Goal: Task Accomplishment & Management: Manage account settings

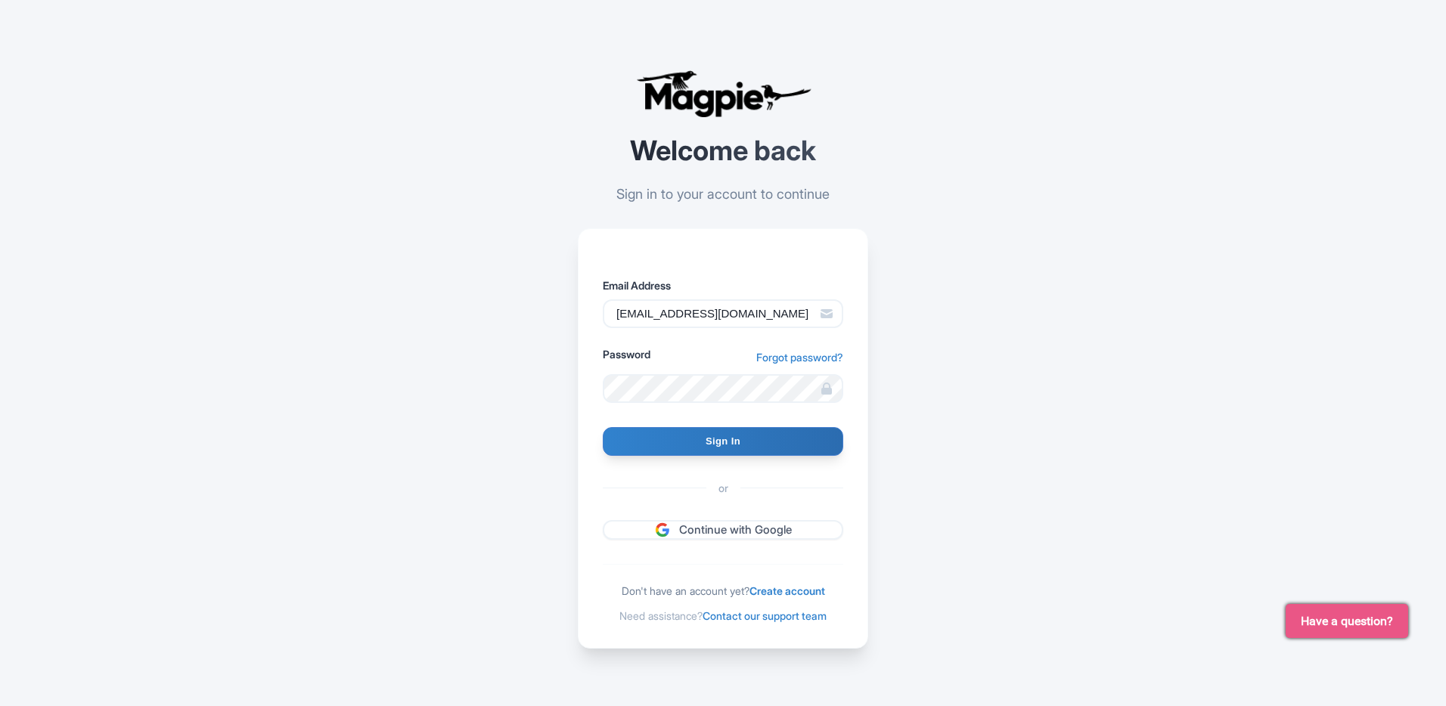
click at [734, 441] on input "Sign In" at bounding box center [723, 441] width 241 height 29
type input "Signing in..."
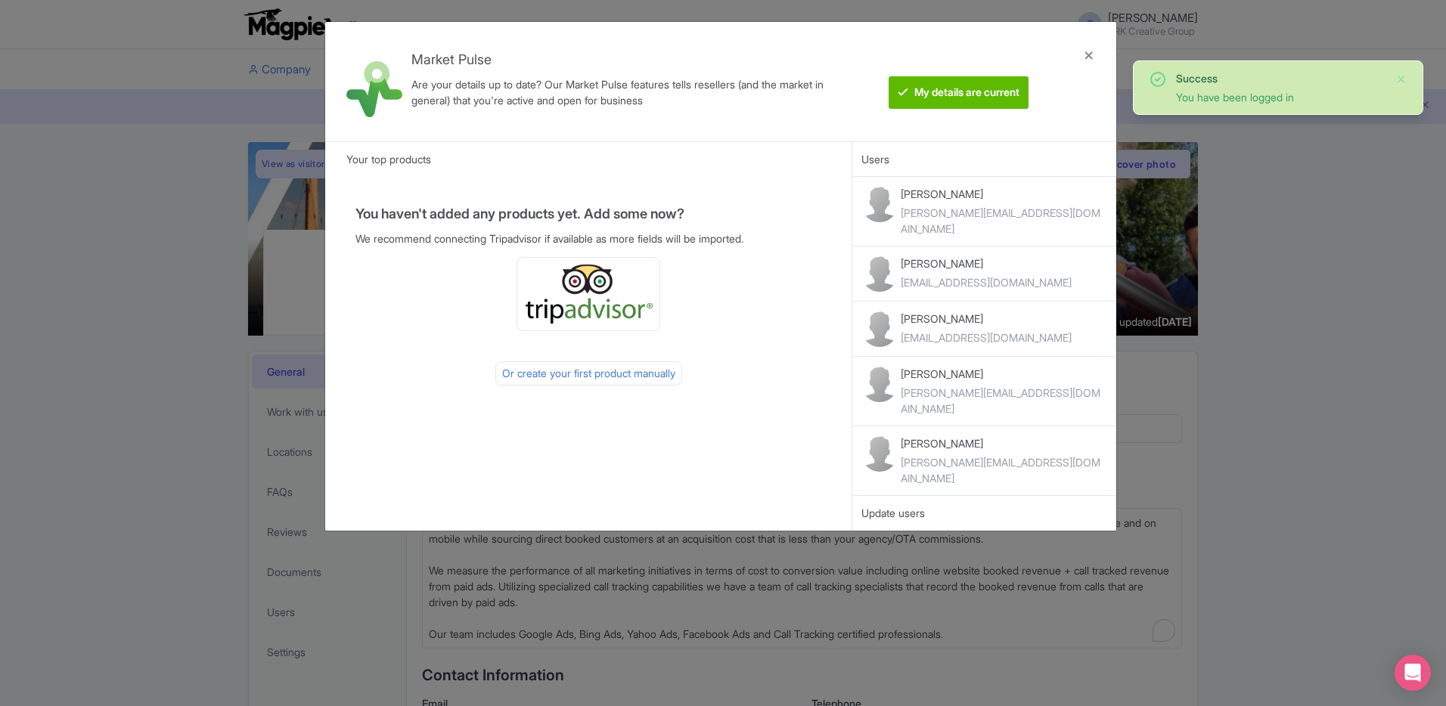
drag, startPoint x: 1091, startPoint y: 57, endPoint x: 1070, endPoint y: 71, distance: 25.8
click at [1091, 57] on div at bounding box center [1089, 81] width 36 height 95
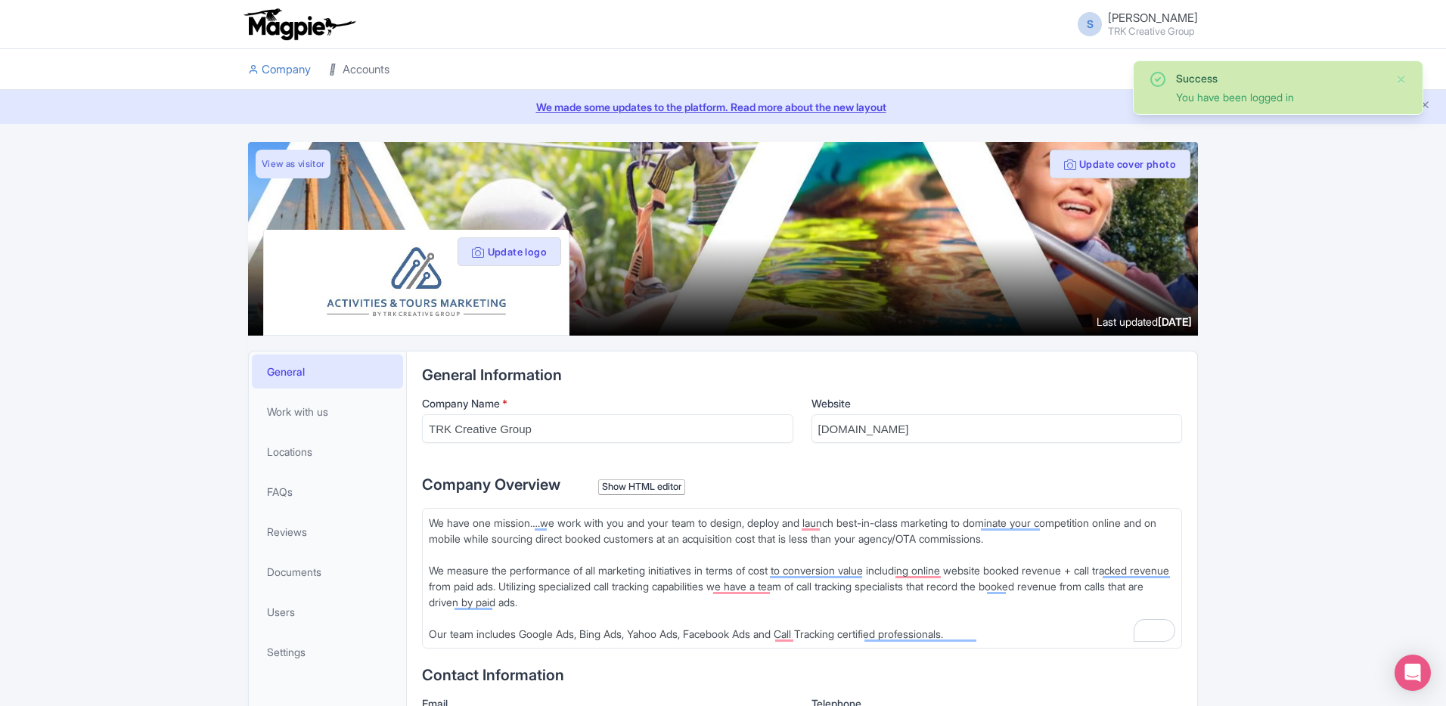
click at [346, 70] on link "Accounts" at bounding box center [359, 70] width 61 height 42
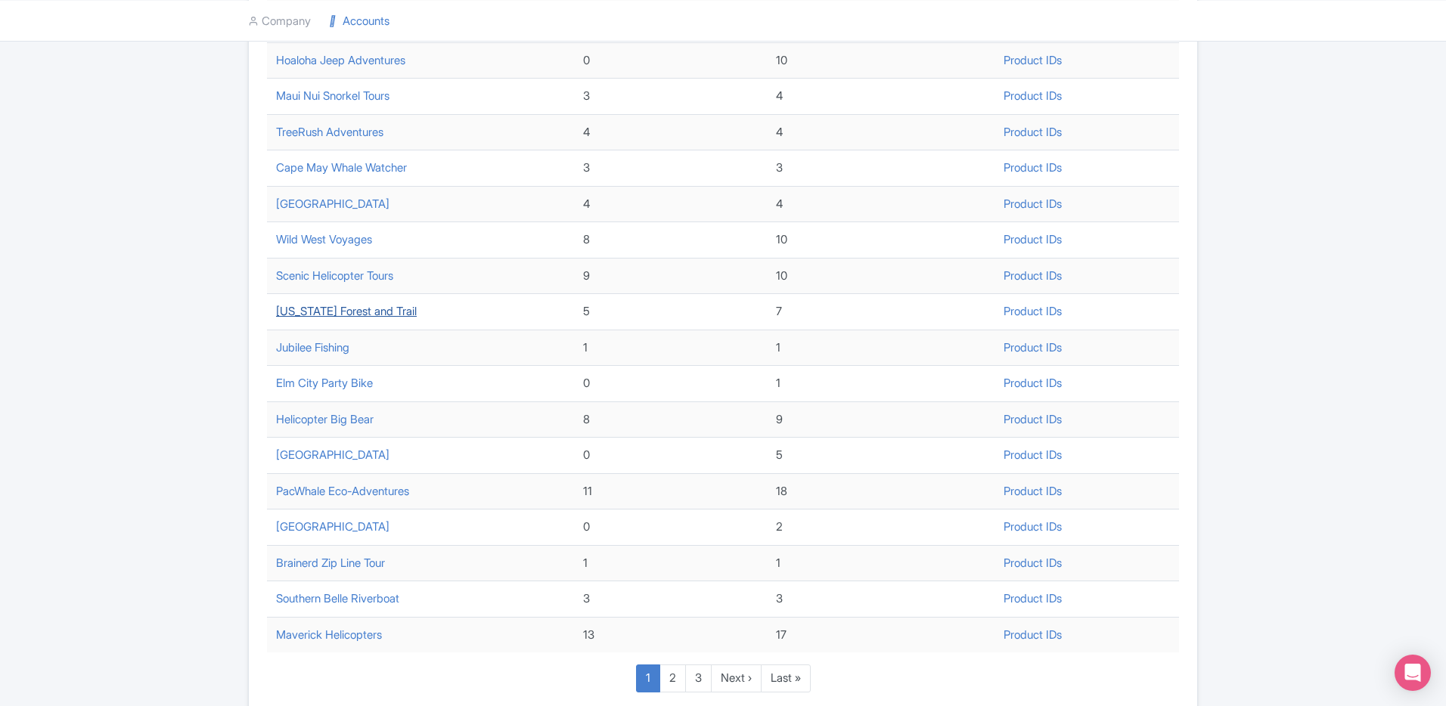
scroll to position [352, 0]
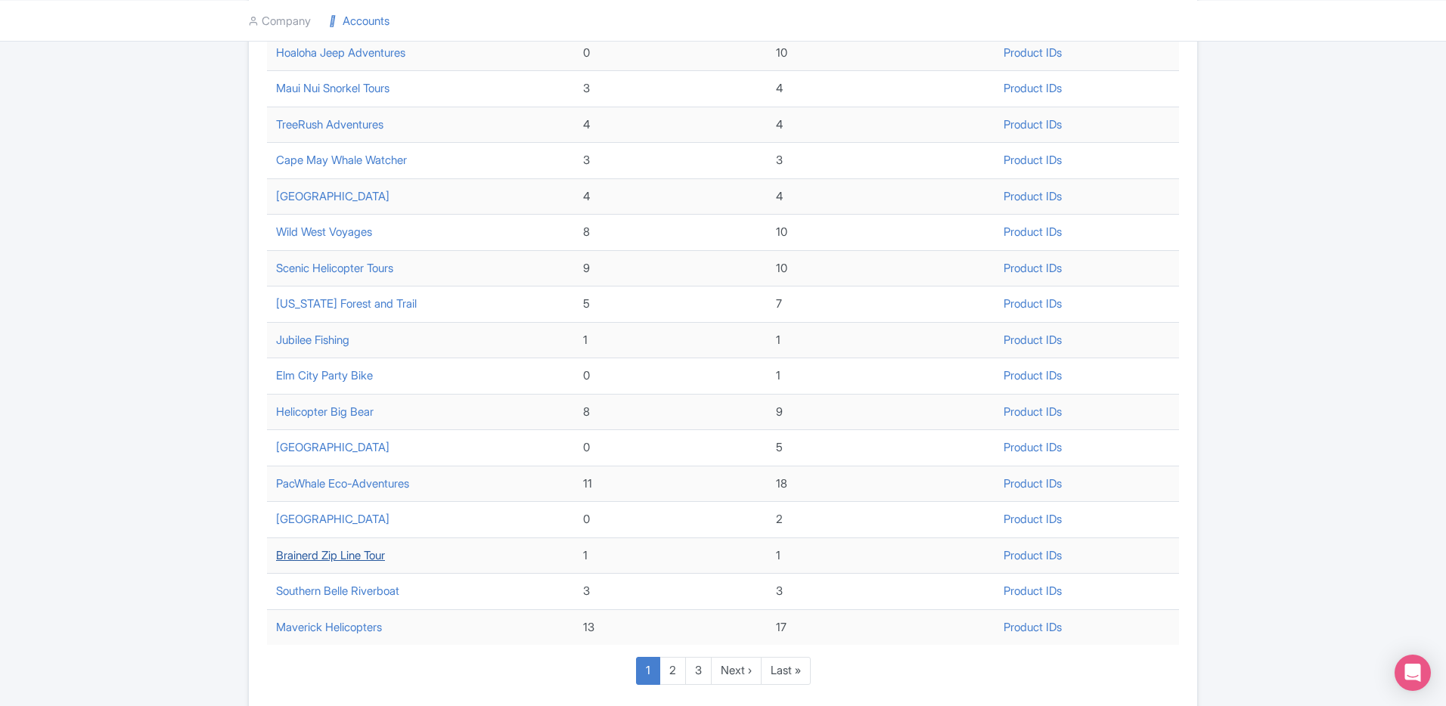
click at [362, 554] on link "Brainerd Zip Line Tour" at bounding box center [330, 555] width 109 height 14
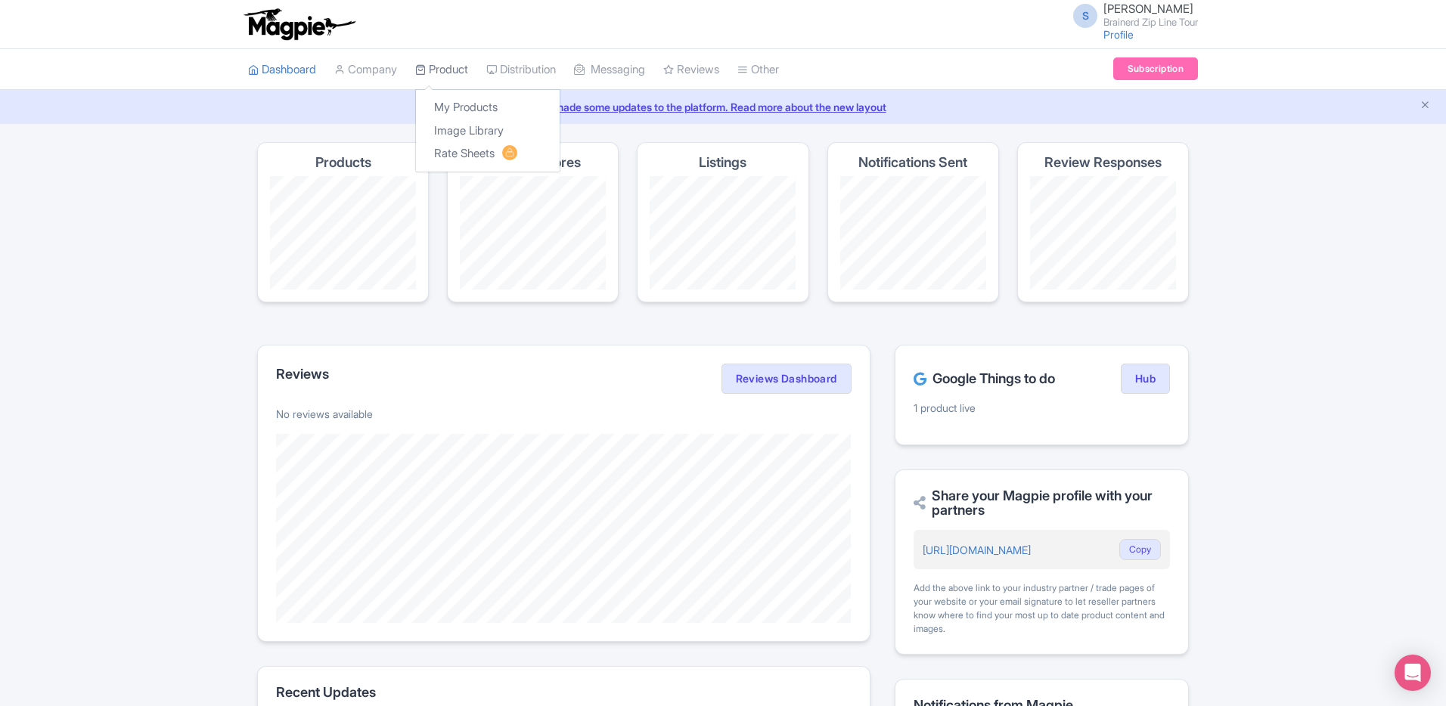
click at [440, 69] on link "Product" at bounding box center [441, 70] width 53 height 42
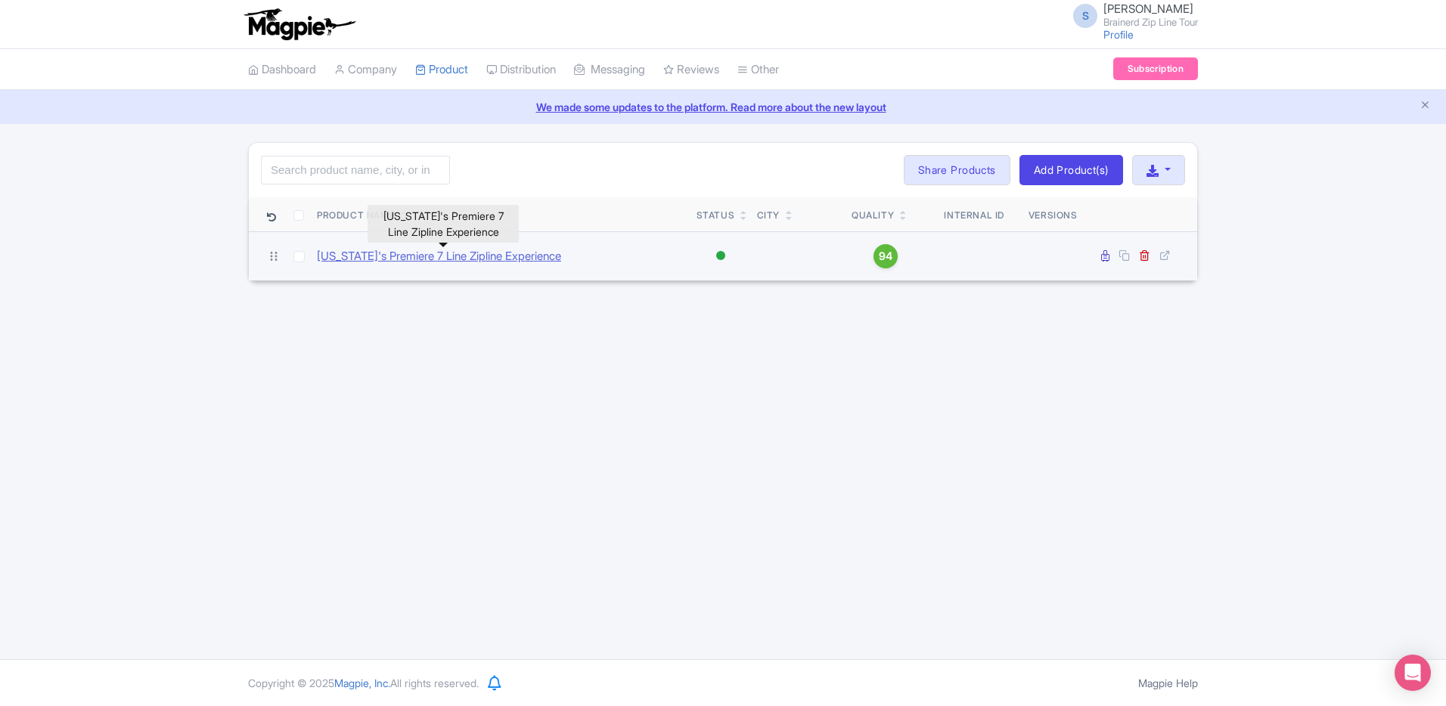
click at [491, 262] on link "[US_STATE]'s Premiere 7 Line Zipline Experience" at bounding box center [439, 256] width 244 height 17
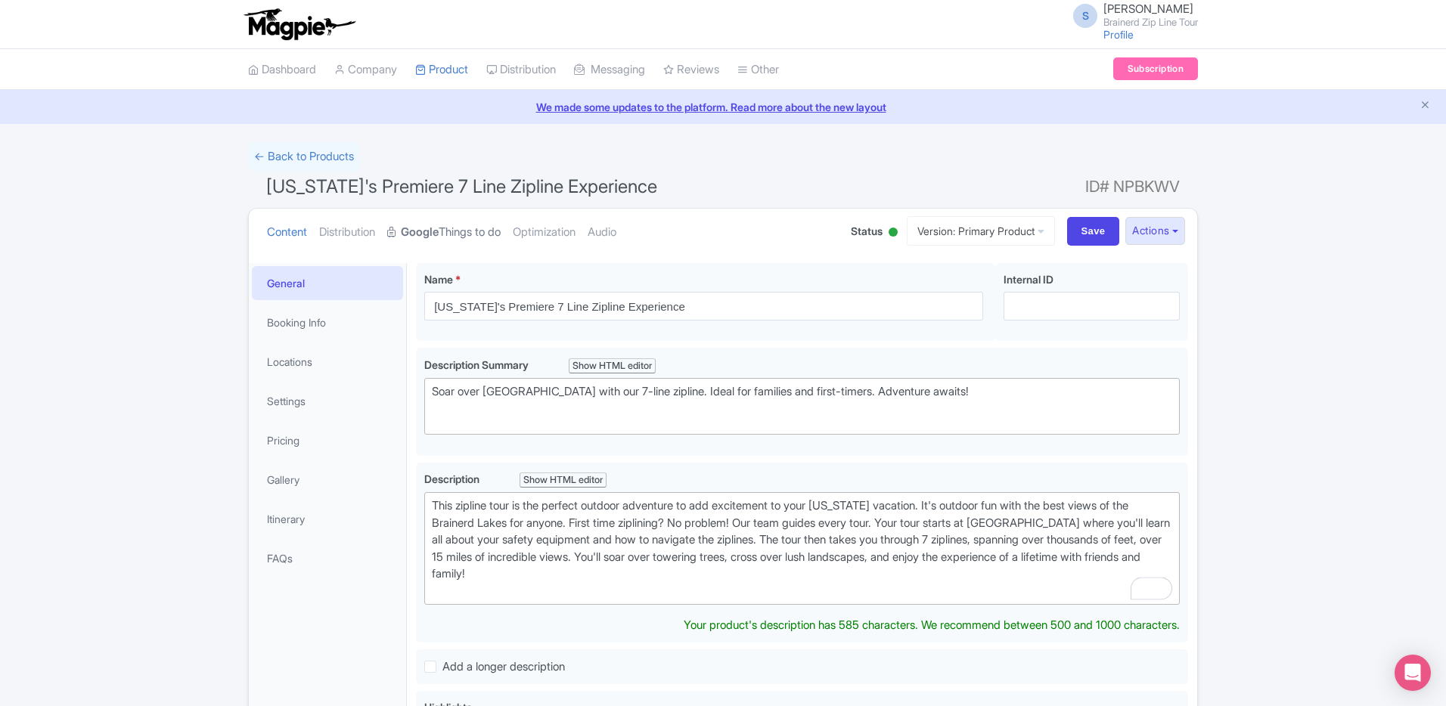
click at [439, 234] on strong "Google" at bounding box center [420, 232] width 38 height 17
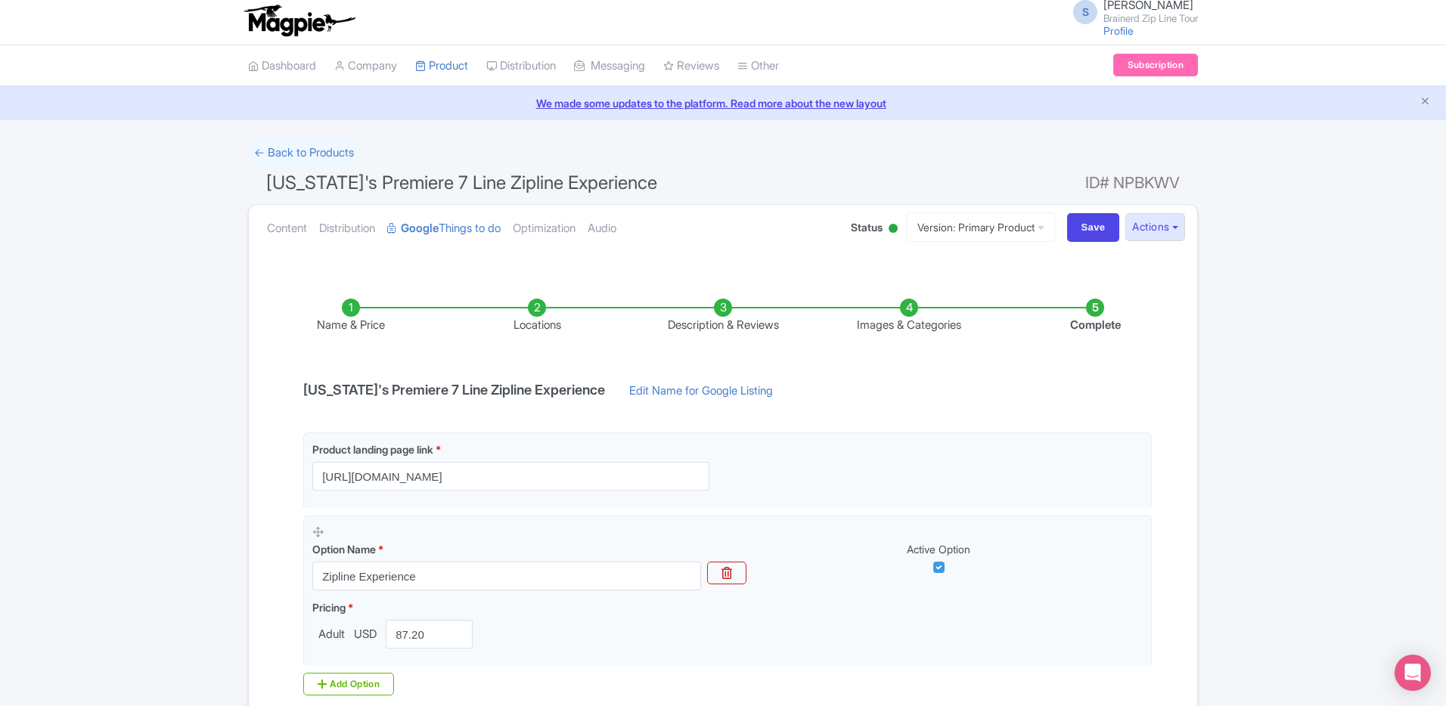
scroll to position [2, 0]
